Goal: Task Accomplishment & Management: Manage account settings

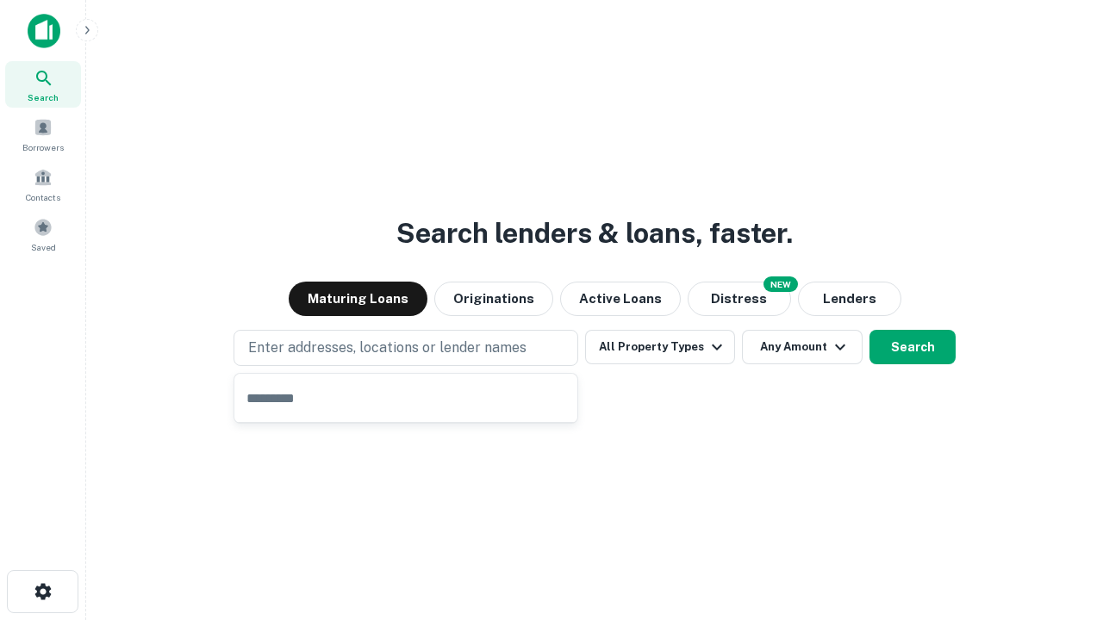
type input "**********"
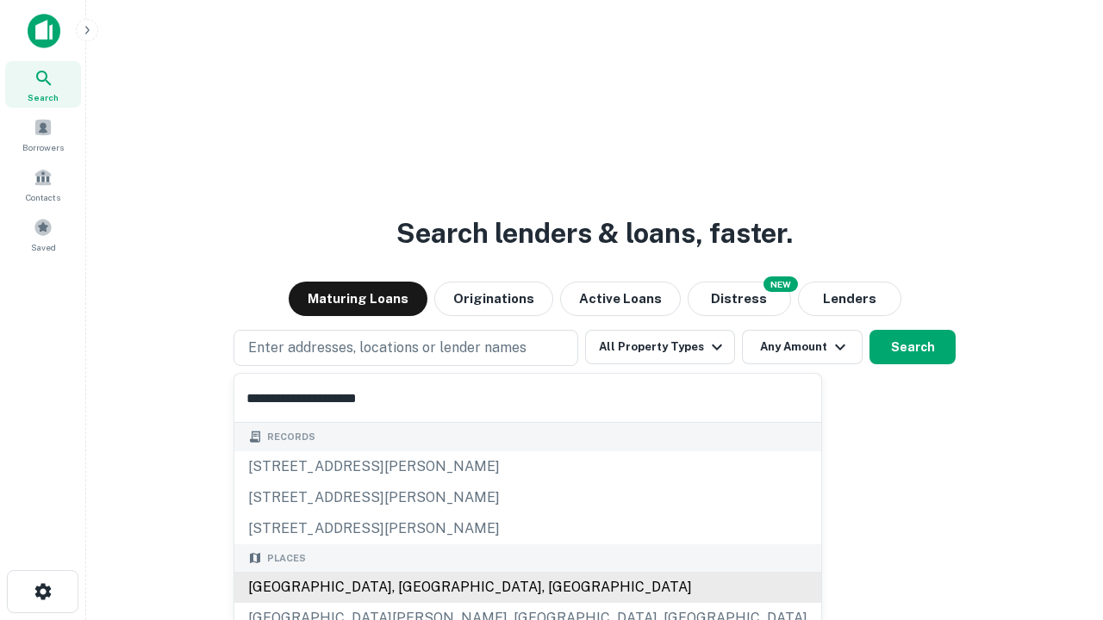
click at [412, 588] on div "[GEOGRAPHIC_DATA], [GEOGRAPHIC_DATA], [GEOGRAPHIC_DATA]" at bounding box center [527, 587] width 587 height 31
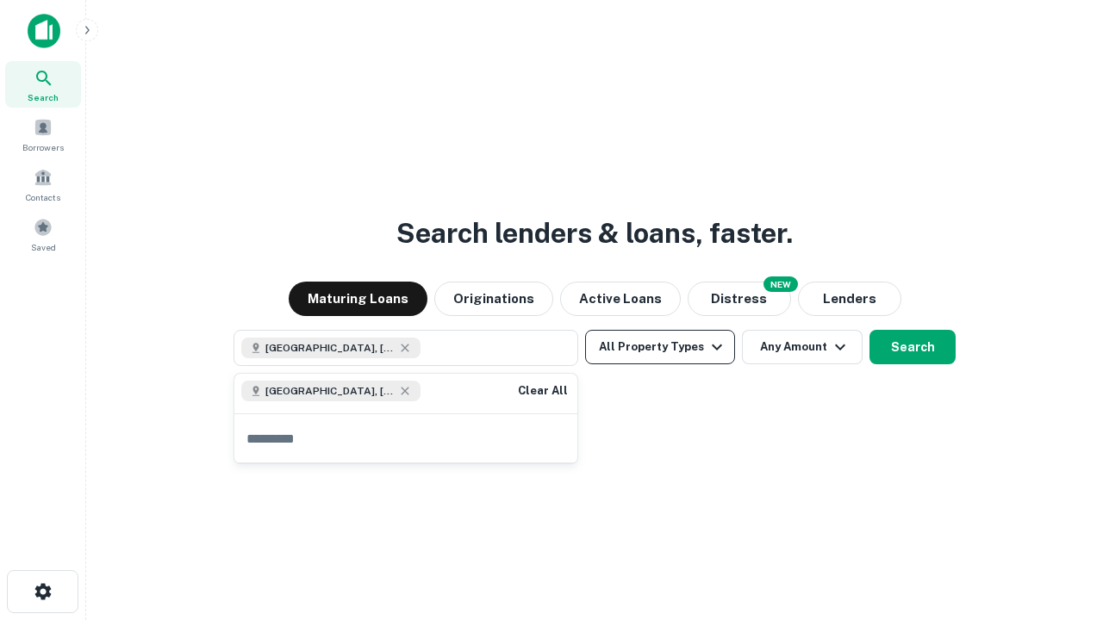
click at [660, 347] on button "All Property Types" at bounding box center [660, 347] width 150 height 34
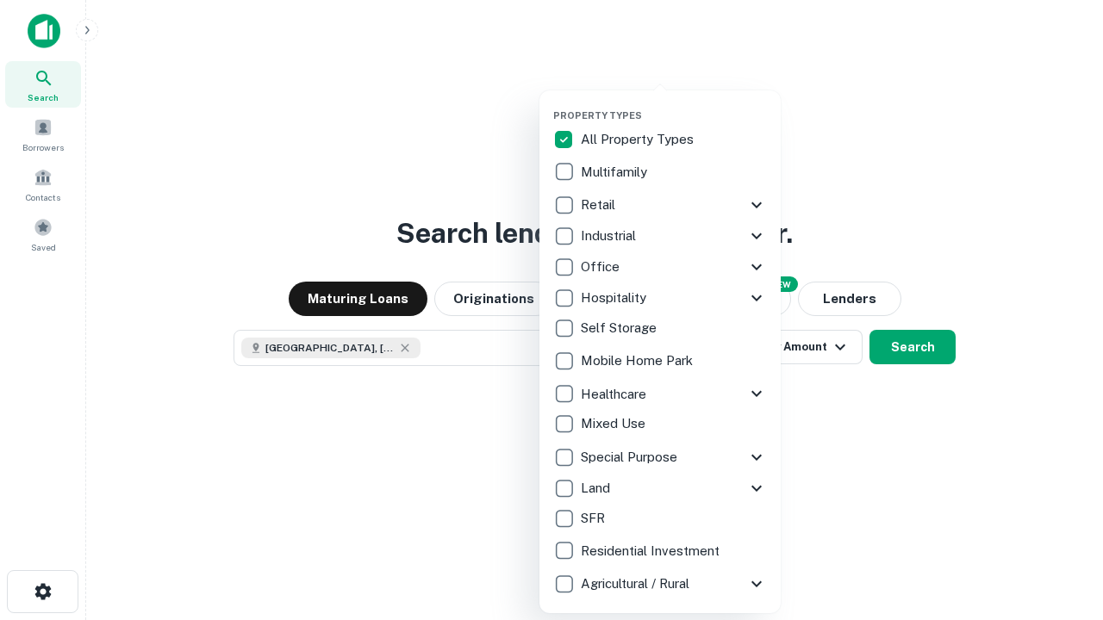
click at [674, 104] on button "button" at bounding box center [673, 104] width 241 height 1
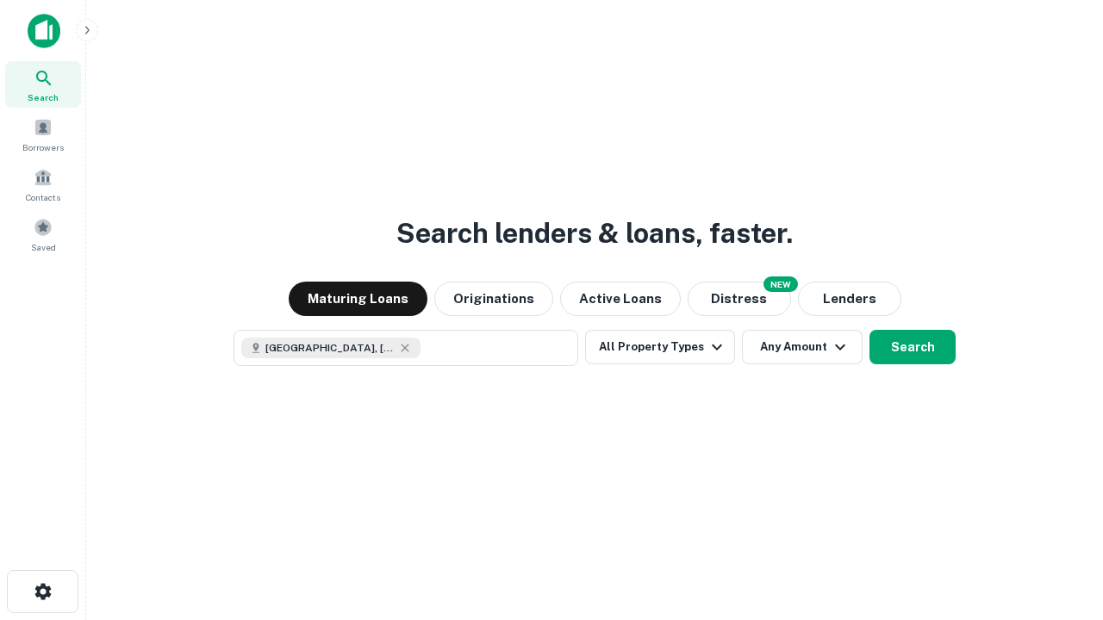
scroll to position [28, 0]
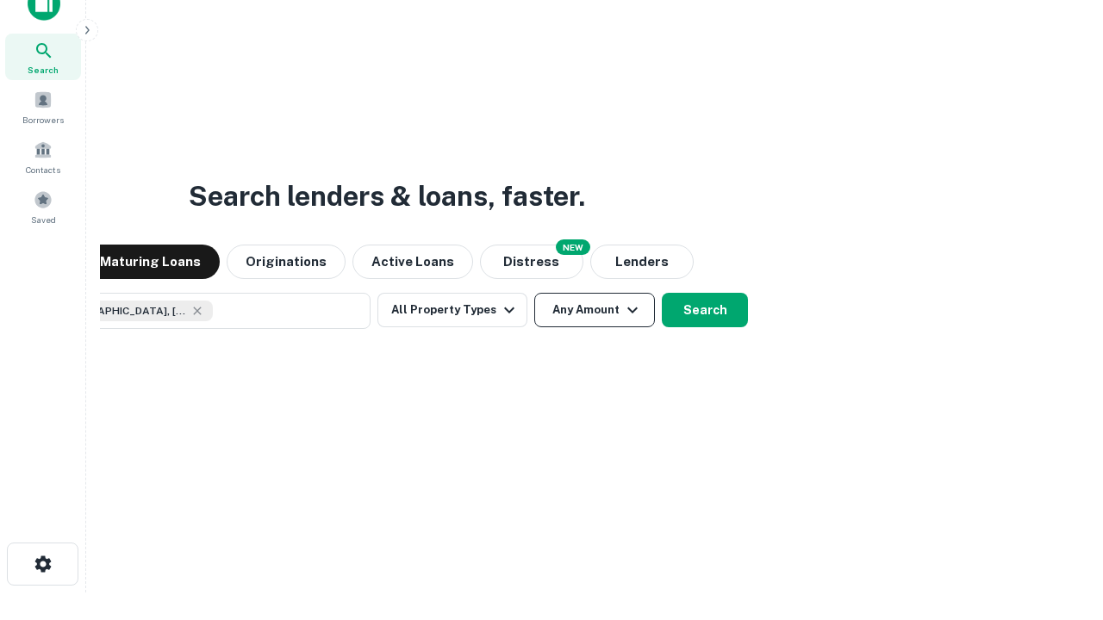
click at [534, 293] on button "Any Amount" at bounding box center [594, 310] width 121 height 34
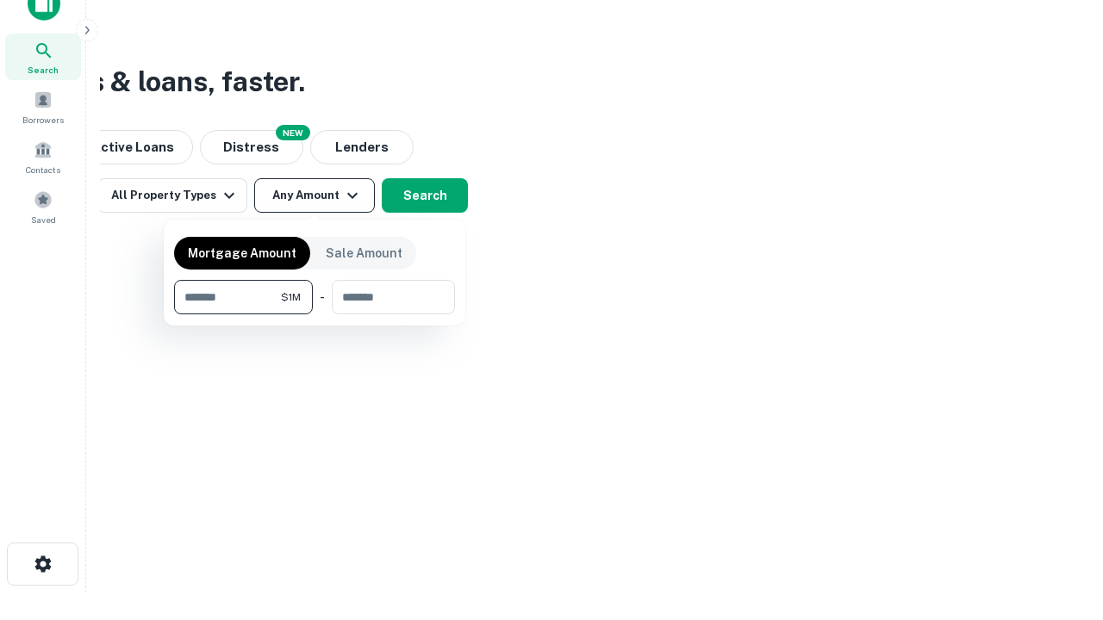
type input "*******"
click at [315, 315] on button "button" at bounding box center [314, 315] width 281 height 1
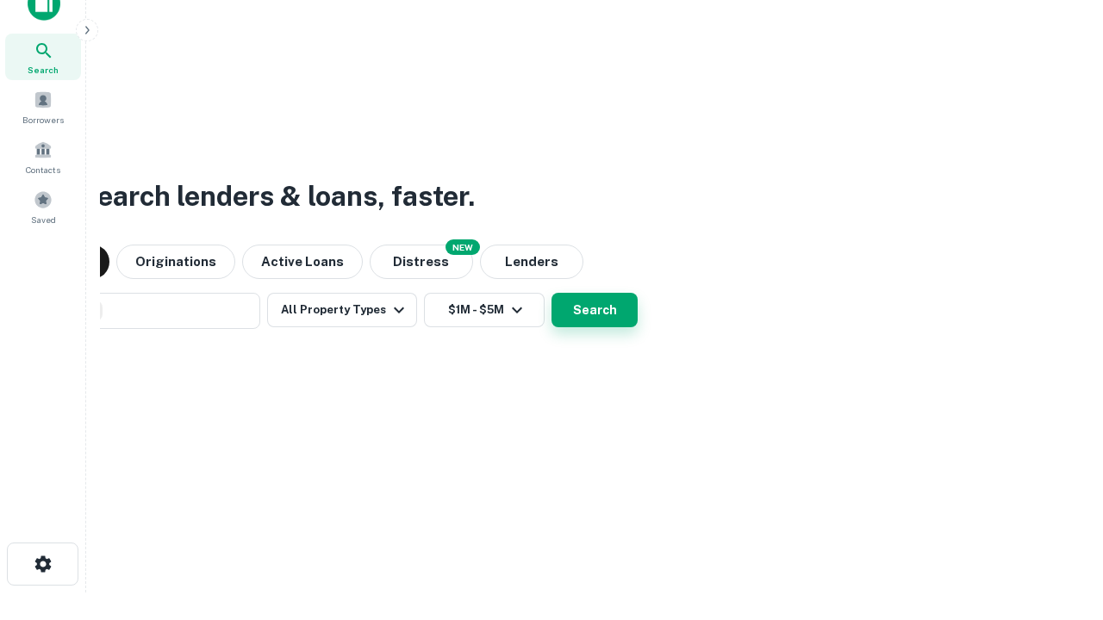
click at [551, 293] on button "Search" at bounding box center [594, 310] width 86 height 34
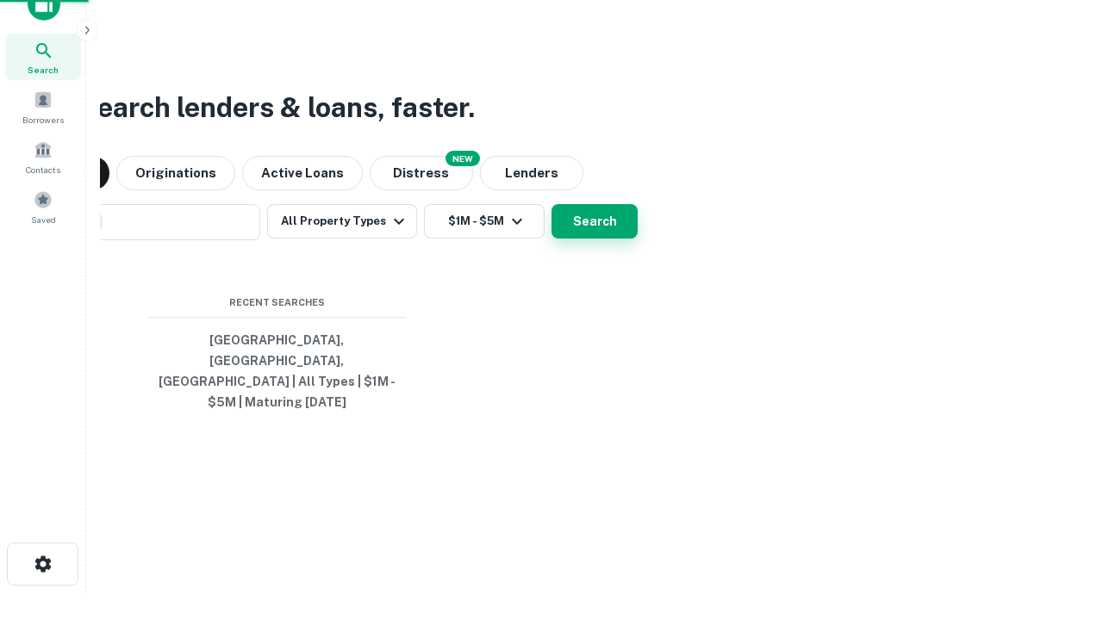
scroll to position [56, 488]
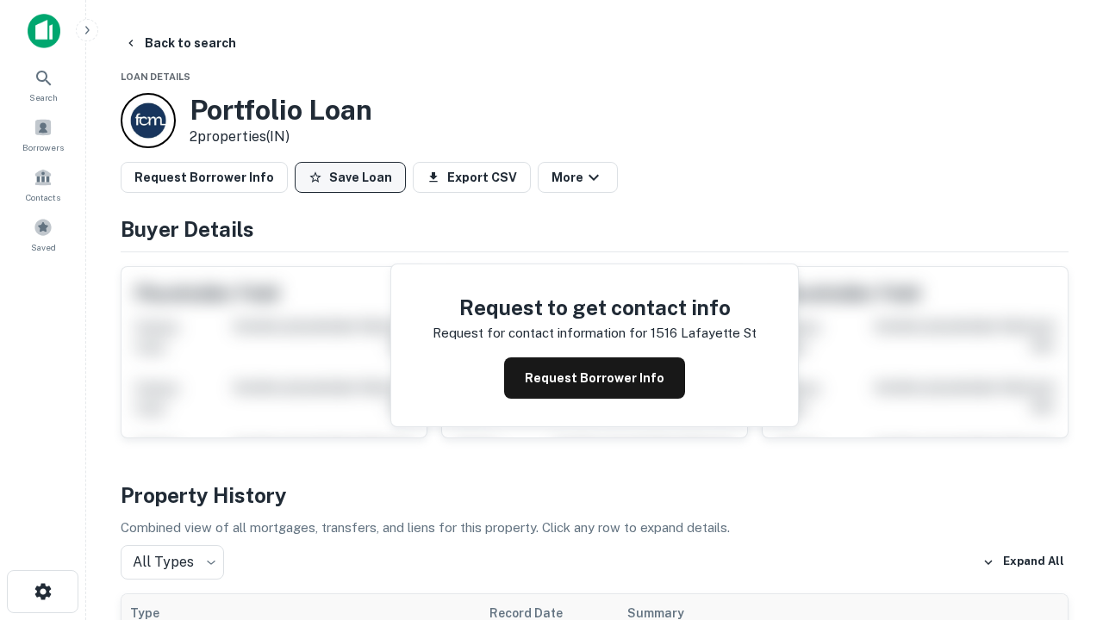
click at [350, 178] on button "Save Loan" at bounding box center [350, 177] width 111 height 31
click at [354, 178] on button "Loan Saved" at bounding box center [354, 177] width 119 height 31
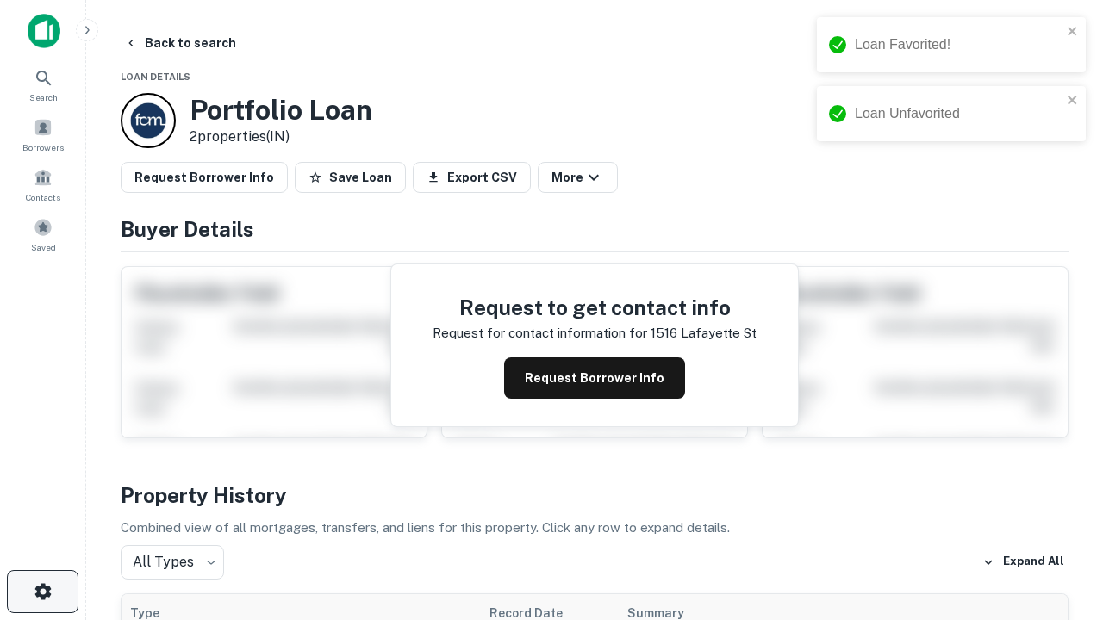
click at [42, 592] on icon "button" at bounding box center [43, 592] width 21 height 21
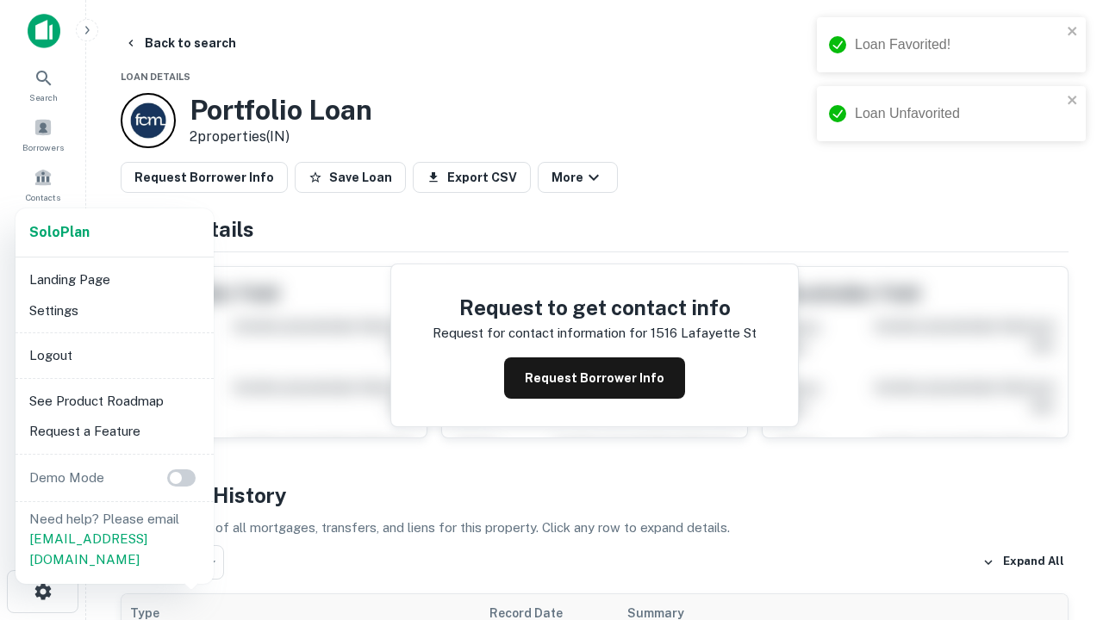
click at [114, 355] on li "Logout" at bounding box center [114, 355] width 184 height 31
